Goal: Information Seeking & Learning: Learn about a topic

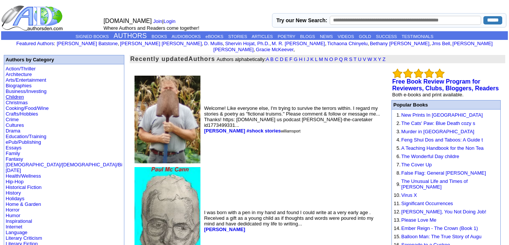
click at [20, 94] on link "Children" at bounding box center [15, 97] width 18 height 6
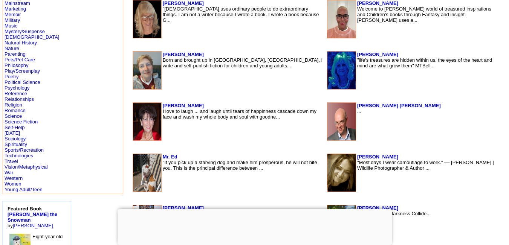
scroll to position [346, 0]
click at [133, 64] on img at bounding box center [147, 70] width 28 height 38
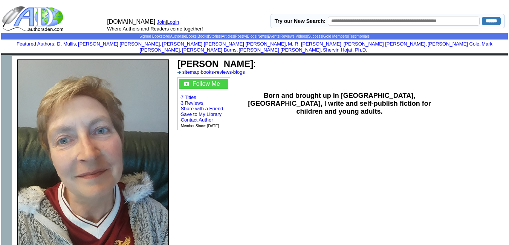
click at [195, 117] on link "Contact Author" at bounding box center [197, 120] width 32 height 6
click at [111, 115] on img at bounding box center [92, 161] width 151 height 202
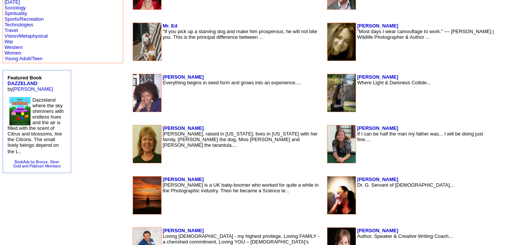
scroll to position [477, 0]
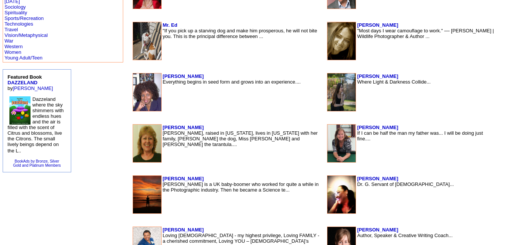
click at [133, 140] on img at bounding box center [147, 144] width 28 height 38
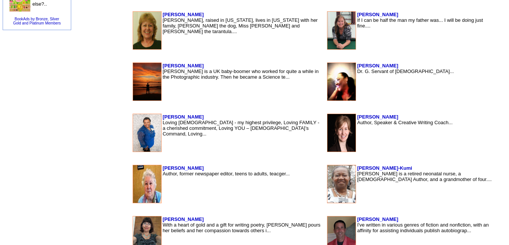
scroll to position [477, 0]
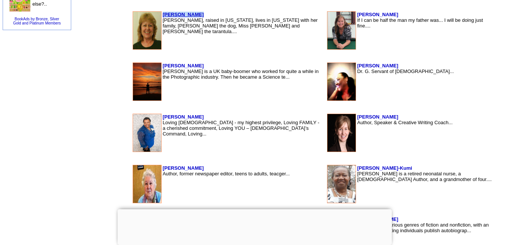
drag, startPoint x: 151, startPoint y: 11, endPoint x: 111, endPoint y: 15, distance: 40.2
click at [132, 15] on table "[PERSON_NAME] [PERSON_NAME], raised in [US_STATE], lives in [US_STATE] with her…" at bounding box center [228, 31] width 192 height 40
copy b "[PERSON_NAME]"
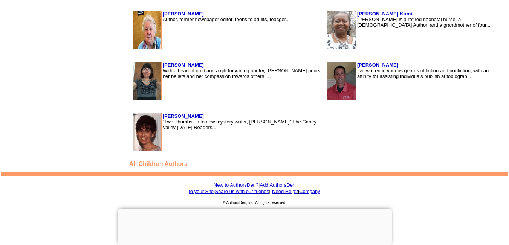
scroll to position [638, 0]
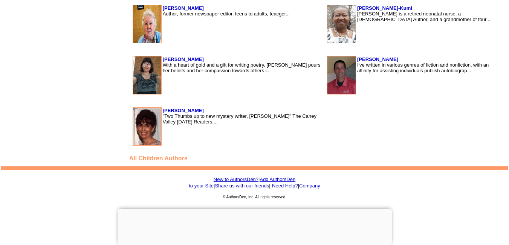
click at [254, 210] on div at bounding box center [255, 210] width 274 height 0
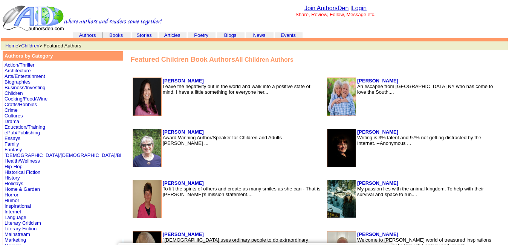
scroll to position [0, 0]
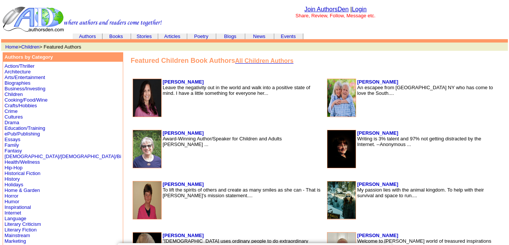
click at [240, 59] on font "All Children Authors" at bounding box center [264, 61] width 58 height 6
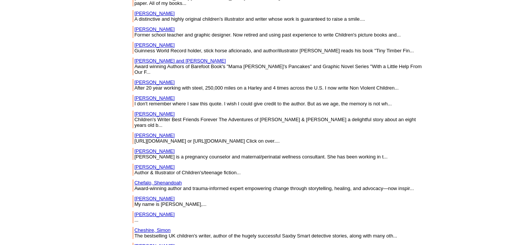
scroll to position [3262, 0]
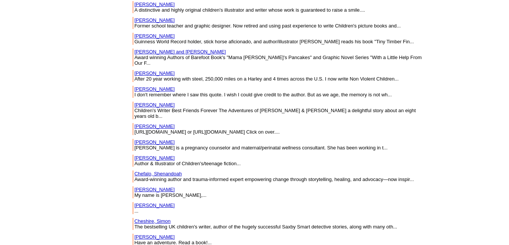
drag, startPoint x: 134, startPoint y: 102, endPoint x: 84, endPoint y: 102, distance: 50.5
copy link "[PERSON_NAME]"
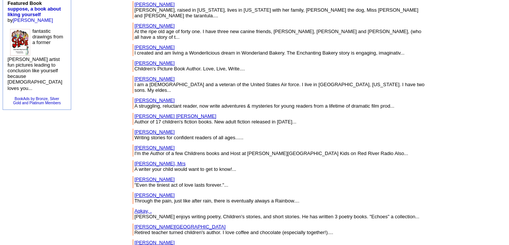
scroll to position [0, 0]
